Goal: Information Seeking & Learning: Learn about a topic

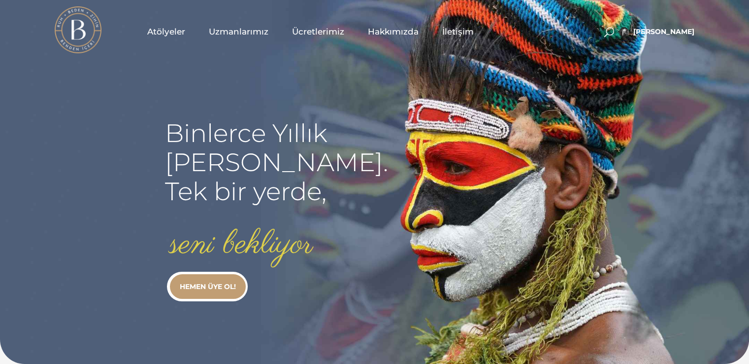
click at [171, 30] on span "Atölyeler" at bounding box center [166, 31] width 38 height 11
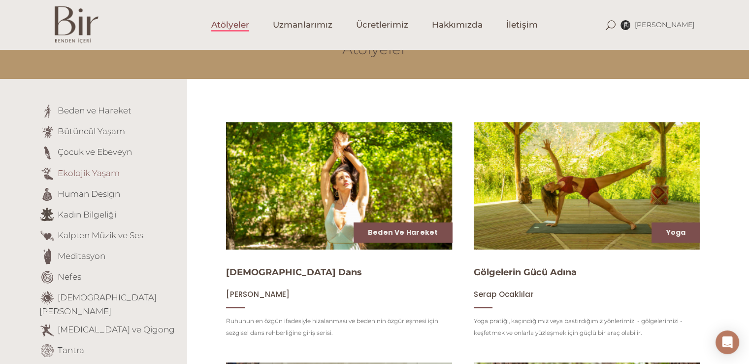
scroll to position [49, 0]
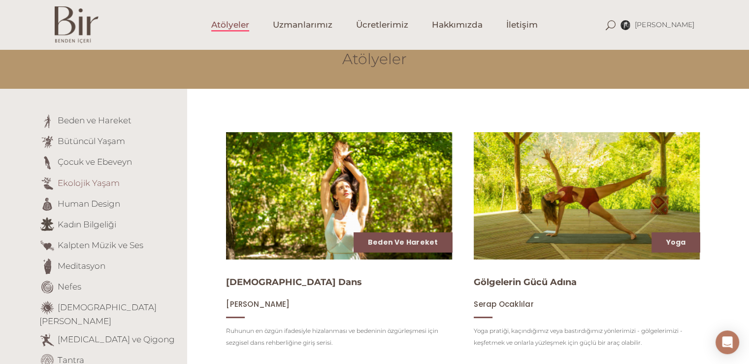
click at [84, 182] on link "Ekolojik Yaşam" at bounding box center [89, 182] width 62 height 10
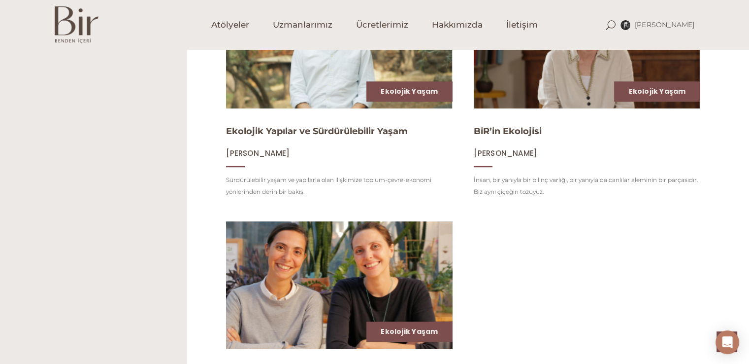
scroll to position [641, 0]
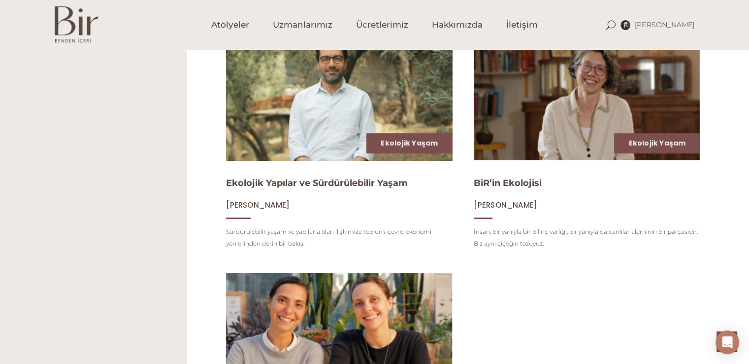
click at [260, 133] on img at bounding box center [339, 96] width 233 height 131
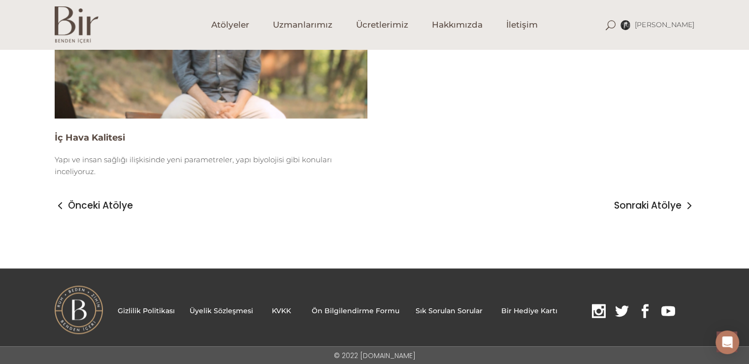
scroll to position [1265, 0]
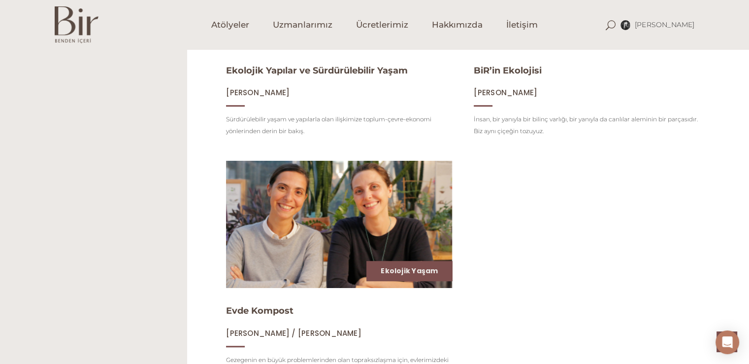
scroll to position [690, 0]
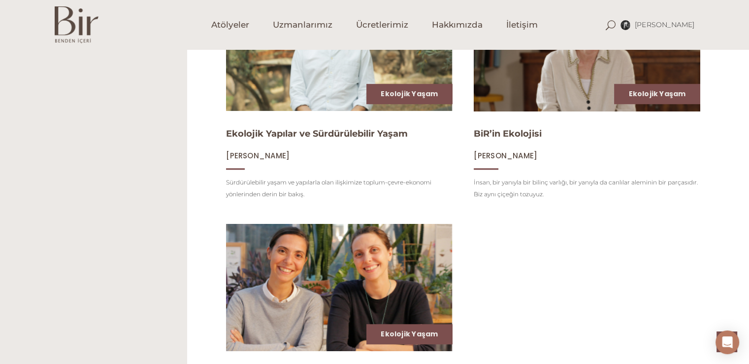
click at [508, 82] on img at bounding box center [587, 47] width 233 height 131
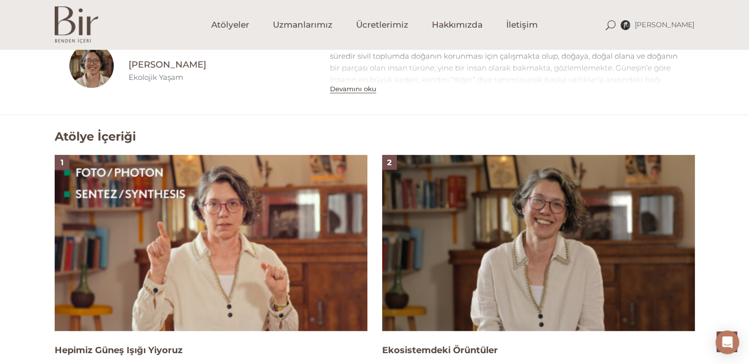
scroll to position [641, 0]
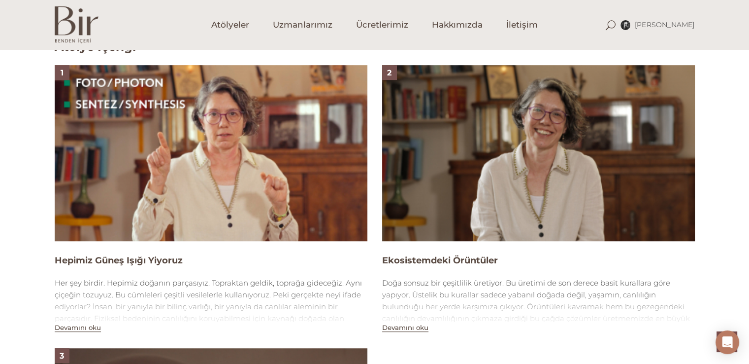
drag, startPoint x: 34, startPoint y: 267, endPoint x: 110, endPoint y: 254, distance: 77.8
click at [85, 254] on div "Atölye İçeriği 1 Hepimiz Güneş Işığı Yiyoruz Her şey birdir. Hepimiz doğanın pa…" at bounding box center [374, 320] width 749 height 590
click at [192, 265] on h4 "Hepimiz Güneş Işığı Yiyoruz" at bounding box center [211, 260] width 313 height 12
drag, startPoint x: 150, startPoint y: 259, endPoint x: 39, endPoint y: 257, distance: 110.9
click at [39, 257] on div "Atölye İçeriği 1 Hepimiz Güneş Işığı Yiyoruz Her şey birdir. Hepimiz doğanın pa…" at bounding box center [374, 320] width 749 height 590
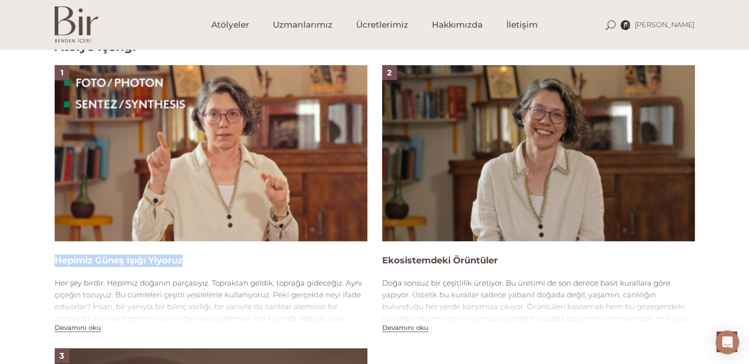
click at [48, 257] on div "1 Hepimiz Güneş Işığı Yiyoruz Her şey birdir. Hepimiz doğanın parçasıyız. Topra…" at bounding box center [211, 199] width 328 height 268
click at [51, 262] on div "1 Hepimiz Güneş Işığı Yiyoruz Her şey birdir. Hepimiz doğanın parçasıyız. Topra…" at bounding box center [211, 199] width 328 height 268
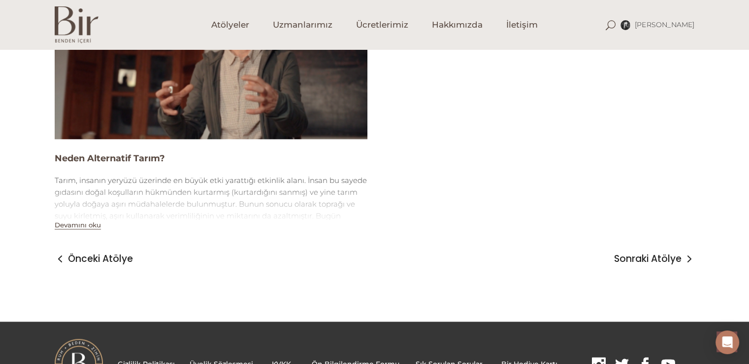
scroll to position [1035, 0]
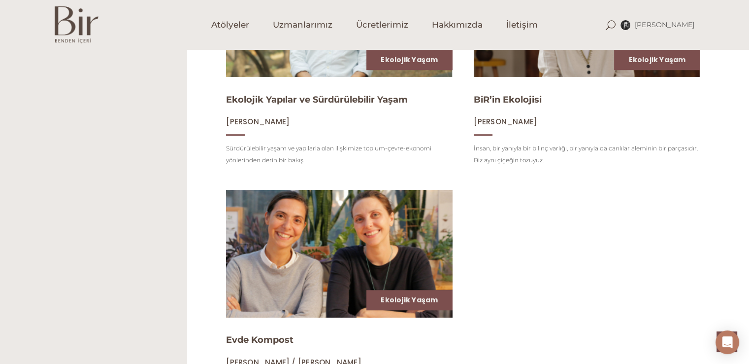
scroll to position [739, 0]
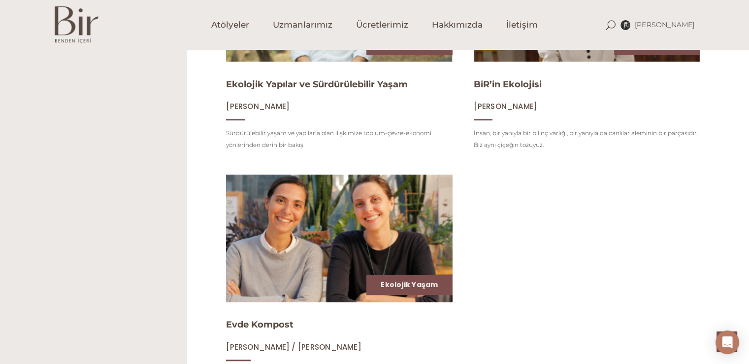
click at [287, 213] on img at bounding box center [339, 237] width 233 height 131
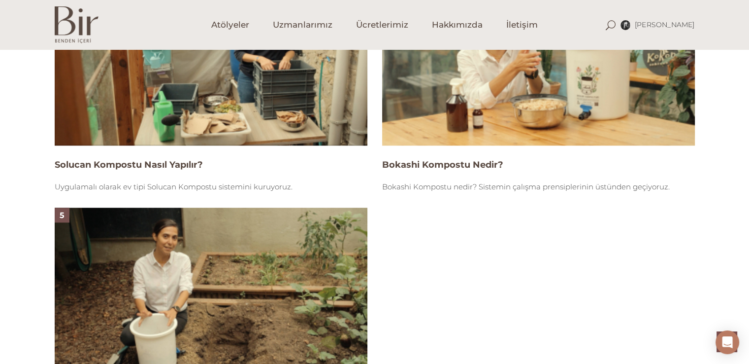
scroll to position [1084, 0]
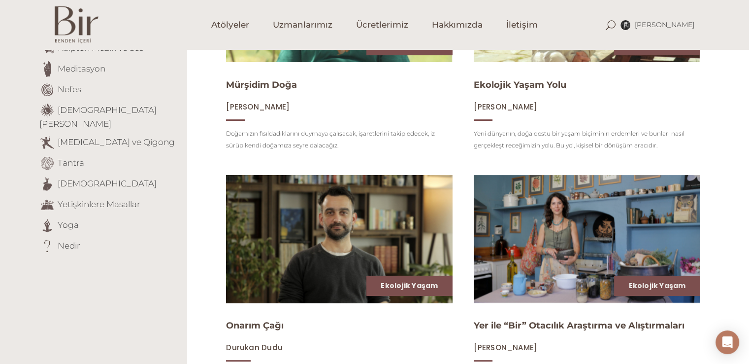
scroll to position [99, 0]
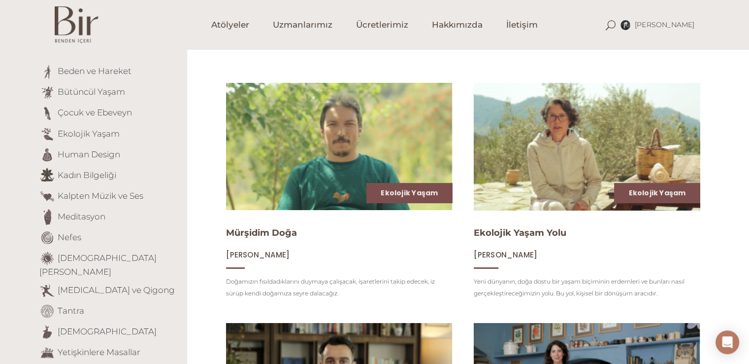
click at [546, 153] on img at bounding box center [587, 146] width 233 height 131
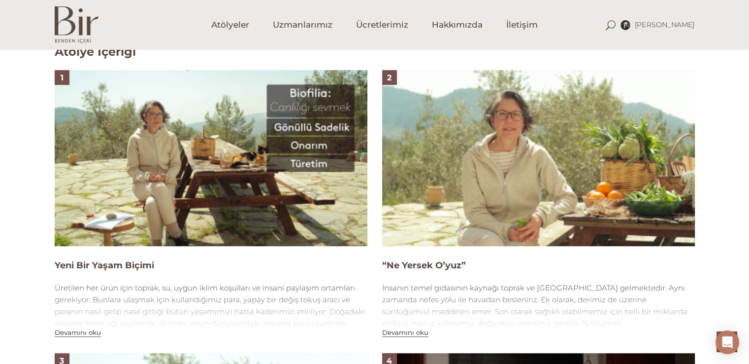
scroll to position [641, 0]
